Goal: Task Accomplishment & Management: Use online tool/utility

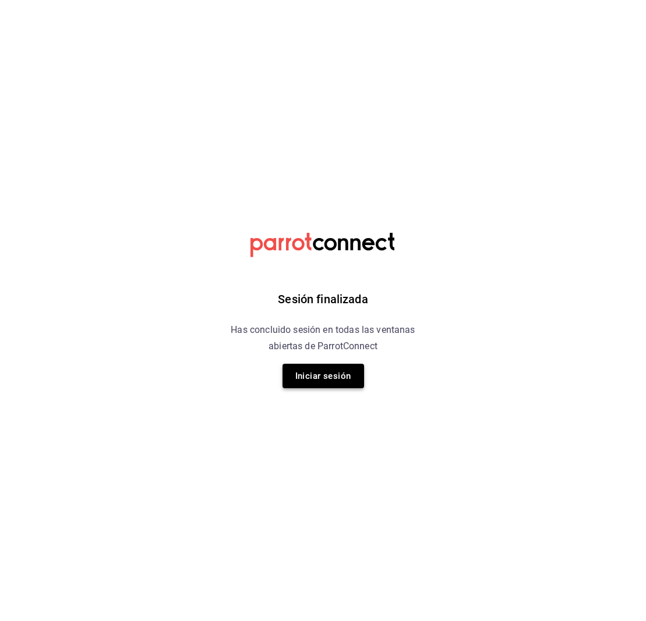
click at [326, 378] on button "Iniciar sesión" at bounding box center [323, 376] width 82 height 24
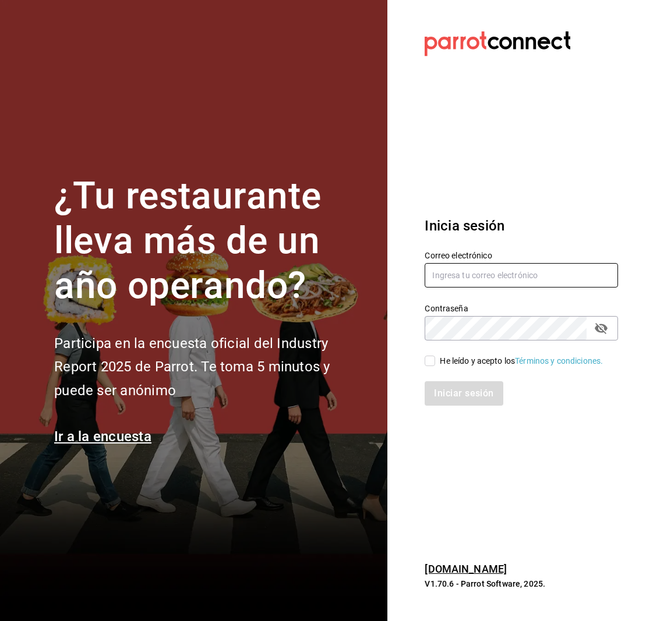
click at [478, 267] on input "text" at bounding box center [521, 275] width 193 height 24
type input "[EMAIL_ADDRESS][DOMAIN_NAME]"
click at [433, 362] on input "He leído y acepto los Términos y condiciones." at bounding box center [430, 361] width 10 height 10
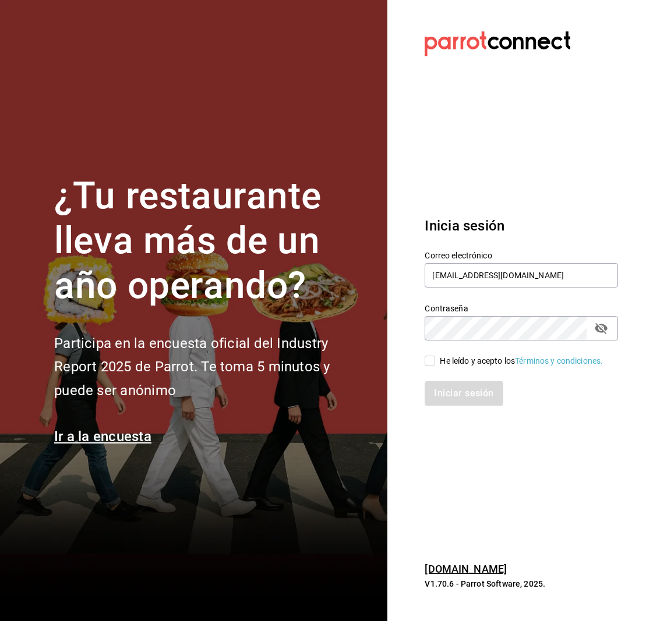
checkbox input "true"
click at [477, 404] on button "Iniciar sesión" at bounding box center [464, 393] width 79 height 24
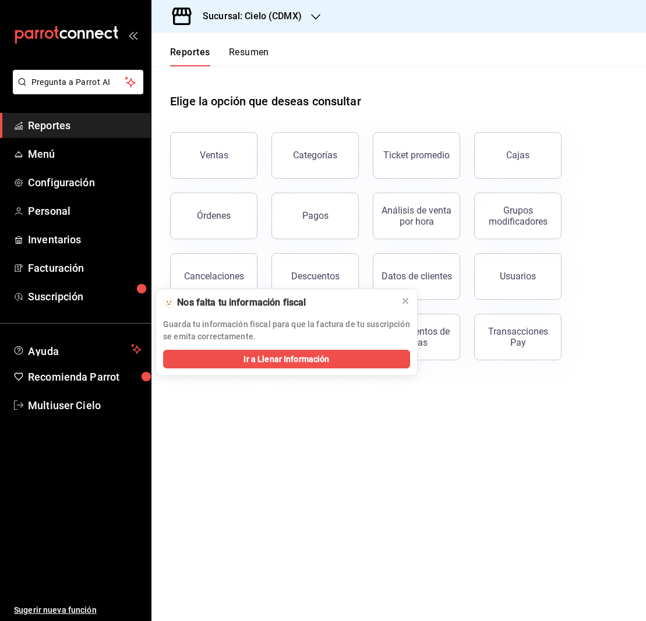
click at [198, 436] on main "Elige la opción que deseas consultar Ventas Categorías Ticket promedio Cajas Ór…" at bounding box center [398, 343] width 494 height 555
click at [403, 301] on icon at bounding box center [405, 300] width 9 height 9
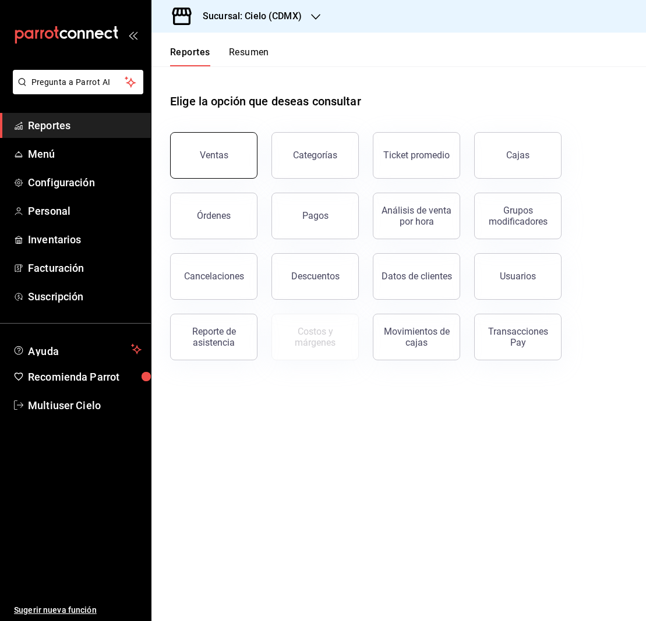
click at [221, 158] on div "Ventas" at bounding box center [214, 155] width 29 height 11
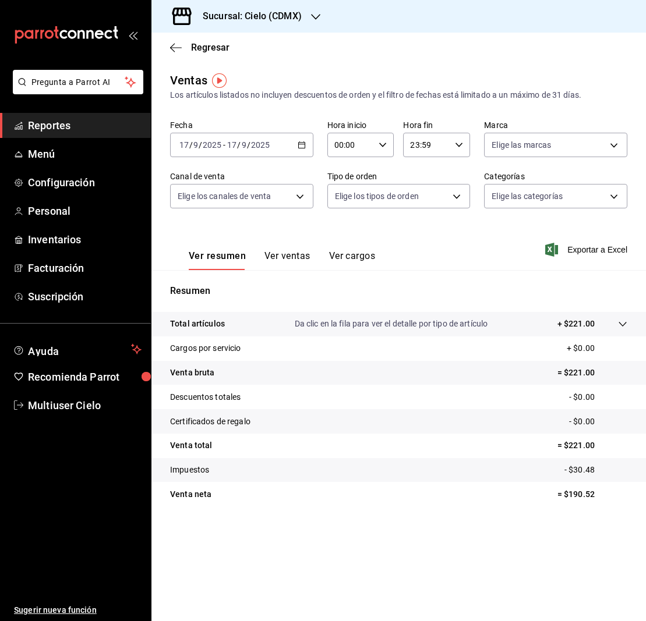
scroll to position [0, 1]
click at [301, 143] on icon "button" at bounding box center [302, 145] width 8 height 8
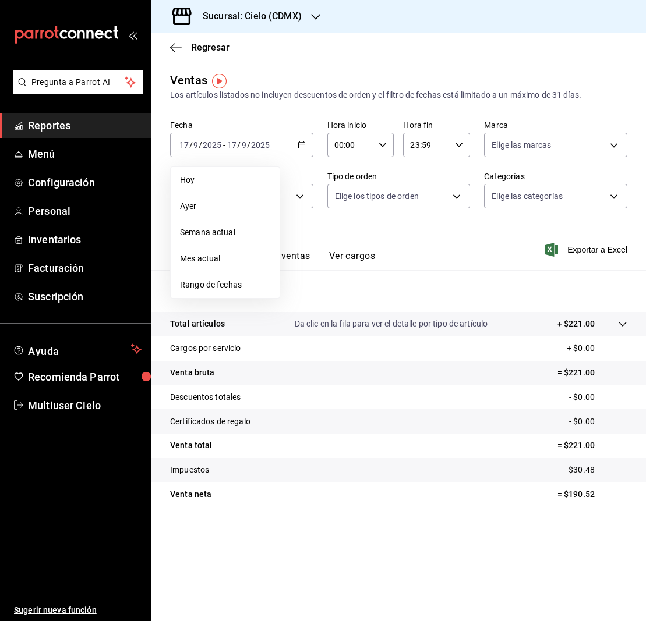
scroll to position [0, 0]
click at [199, 286] on span "Rango de fechas" at bounding box center [225, 285] width 90 height 12
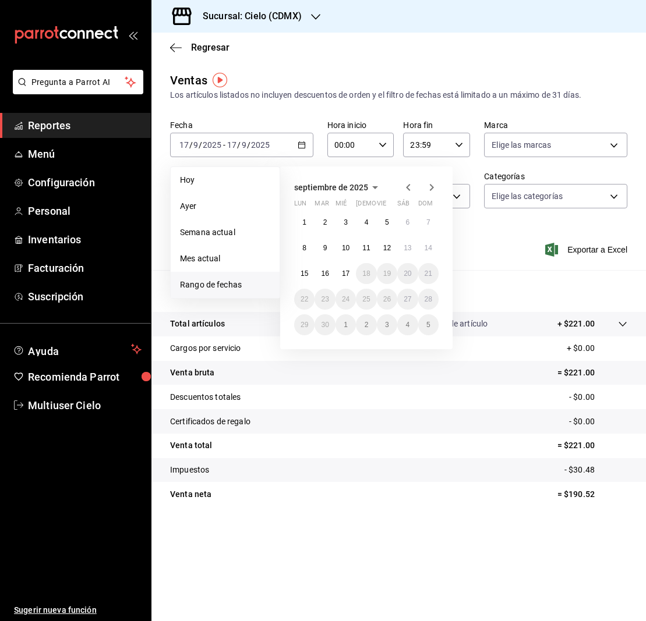
click at [407, 188] on icon "button" at bounding box center [408, 187] width 4 height 7
click at [326, 325] on abbr "26" at bounding box center [325, 325] width 8 height 8
drag, startPoint x: 331, startPoint y: 325, endPoint x: 427, endPoint y: 326, distance: 96.1
click at [427, 326] on div "28 29 30 31 1 2 3 4 5 6 7 8 9 10 11 12 13 14 15 16 17 18 19 20 21 22 23 24 25 2…" at bounding box center [366, 273] width 144 height 123
drag, startPoint x: 329, startPoint y: 323, endPoint x: 428, endPoint y: 328, distance: 99.2
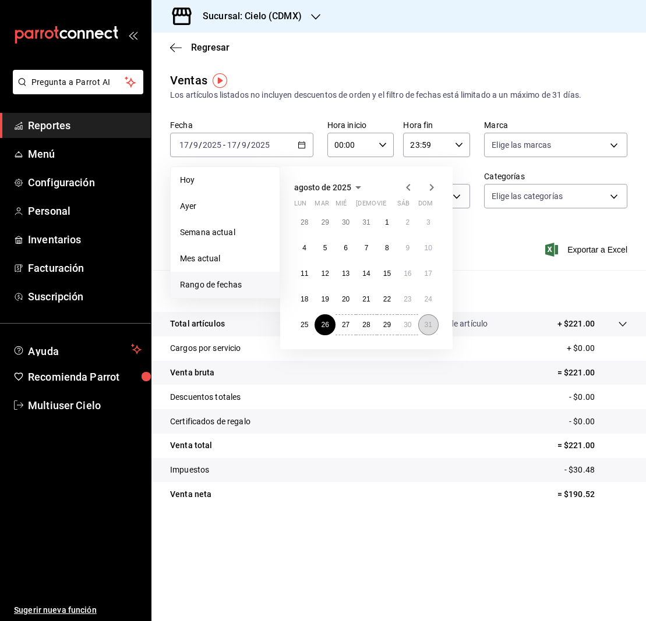
click at [428, 328] on div "28 29 30 31 1 2 3 4 5 6 7 8 9 10 11 12 13 14 15 16 17 18 19 20 21 22 23 24 25 2…" at bounding box center [366, 273] width 144 height 123
click at [434, 186] on icon "button" at bounding box center [432, 188] width 14 height 14
click at [310, 274] on button "15" at bounding box center [304, 273] width 20 height 21
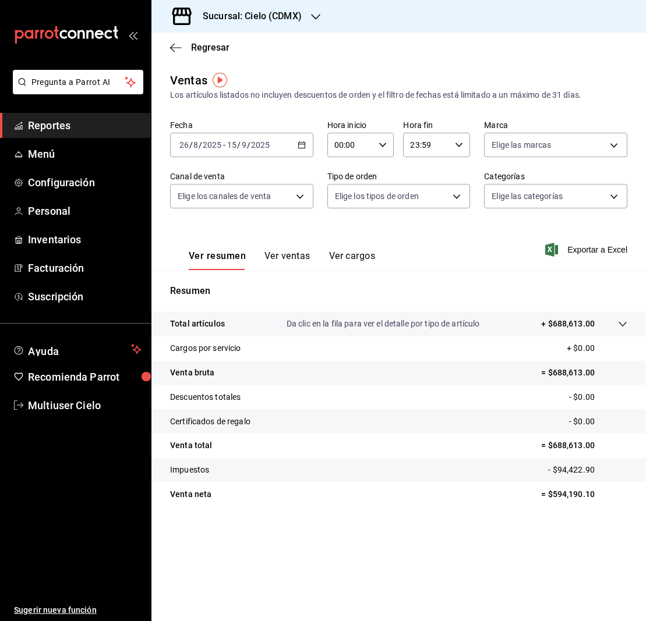
scroll to position [1, 0]
click at [287, 256] on button "Ver ventas" at bounding box center [287, 260] width 46 height 20
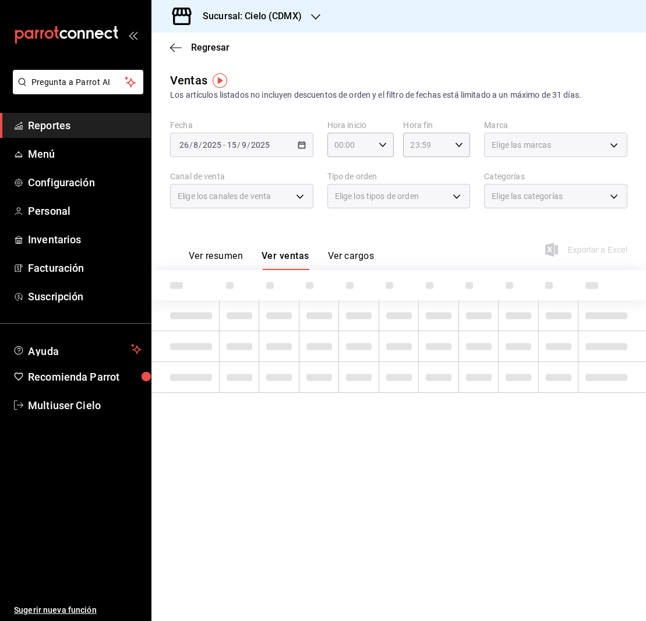
click at [220, 255] on button "Ver resumen" at bounding box center [216, 260] width 54 height 20
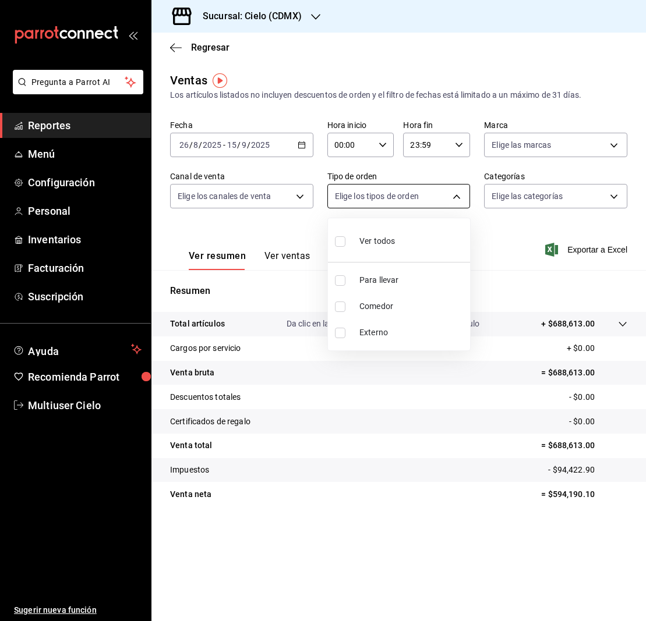
click at [462, 196] on body "Pregunta a Parrot AI Reportes Menú Configuración Personal Inventarios Facturaci…" at bounding box center [323, 310] width 646 height 621
click at [620, 195] on div at bounding box center [323, 310] width 646 height 621
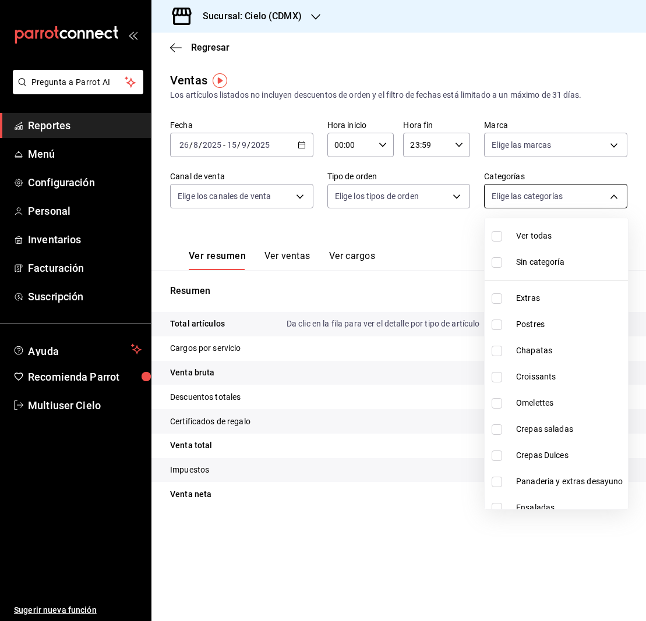
click at [616, 195] on body "Pregunta a Parrot AI Reportes Menú Configuración Personal Inventarios Facturaci…" at bounding box center [323, 310] width 646 height 621
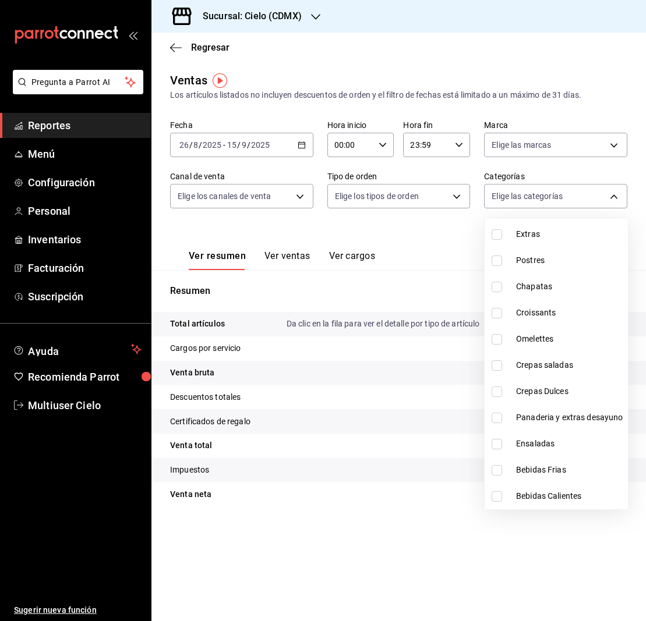
scroll to position [64, 0]
click at [316, 16] on div at bounding box center [323, 310] width 646 height 621
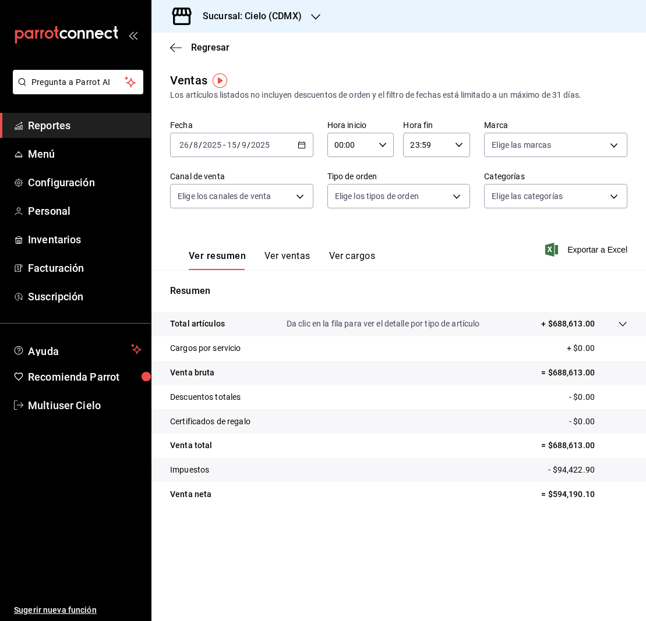
click at [316, 16] on icon "button" at bounding box center [315, 16] width 9 height 9
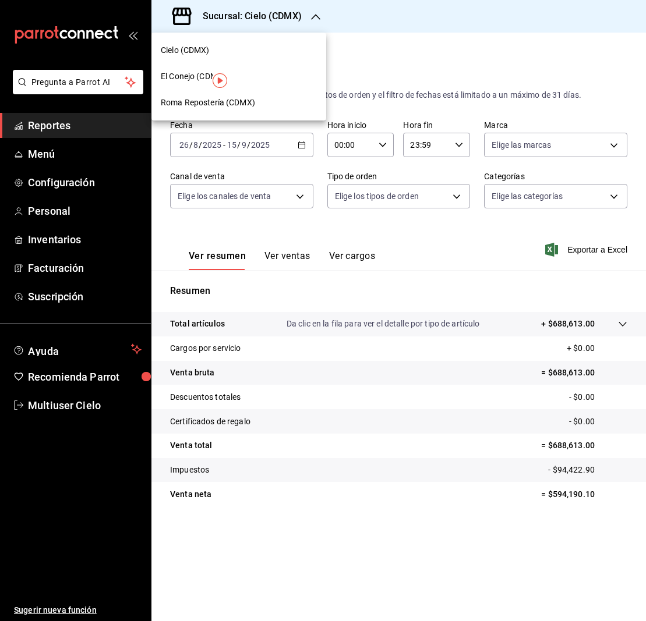
click at [194, 75] on span "El Conejo (CDMX)" at bounding box center [193, 76] width 65 height 12
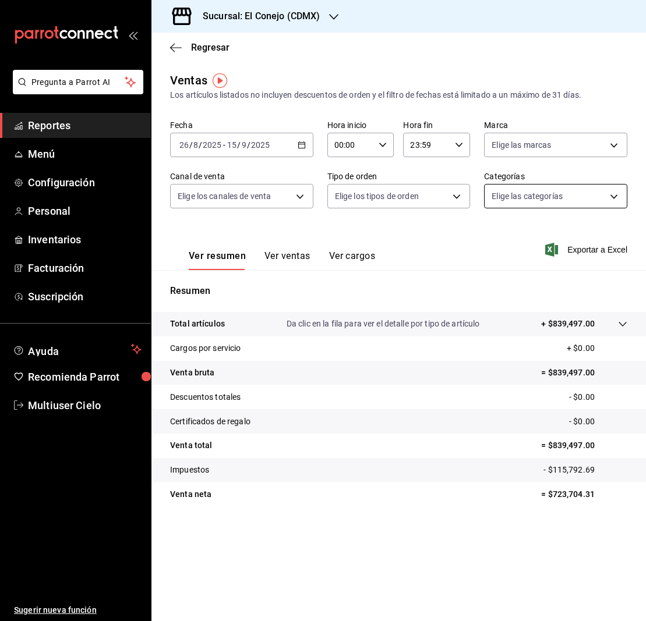
click at [614, 196] on body "Pregunta a Parrot AI Reportes Menú Configuración Personal Inventarios Facturaci…" at bounding box center [323, 310] width 646 height 621
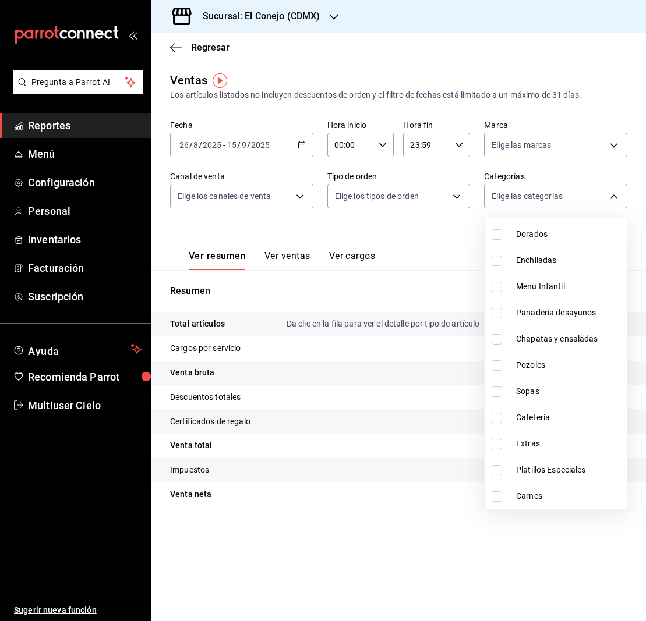
scroll to position [195, 0]
click at [498, 470] on input "checkbox" at bounding box center [497, 470] width 10 height 10
checkbox input "true"
type input "60812d36-2522-4a31-bc1d-b390734cc08f"
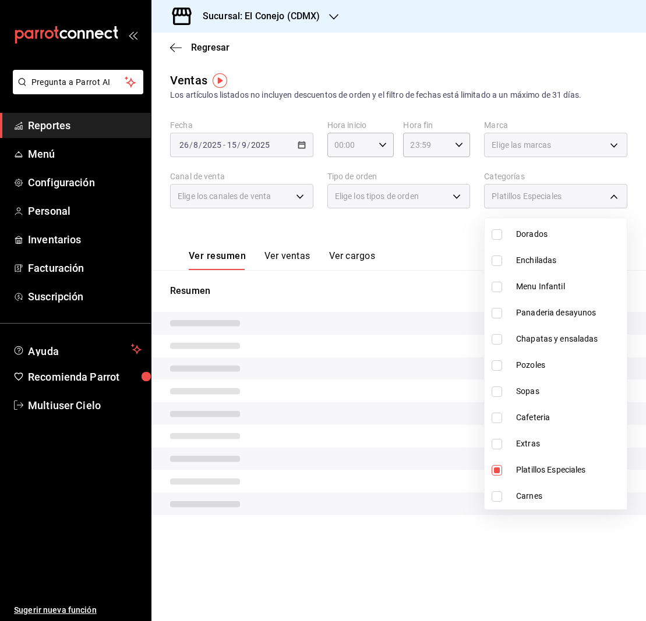
click at [409, 260] on div at bounding box center [323, 310] width 646 height 621
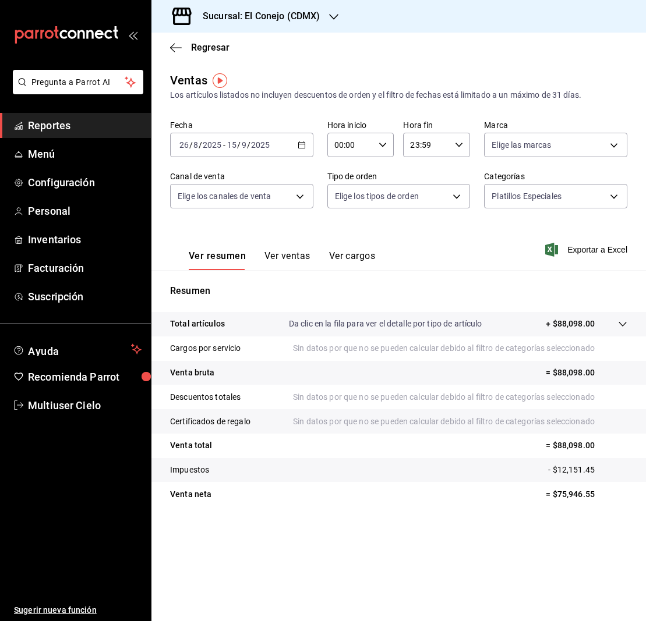
click at [285, 257] on button "Ver ventas" at bounding box center [287, 260] width 46 height 20
